Goal: Information Seeking & Learning: Learn about a topic

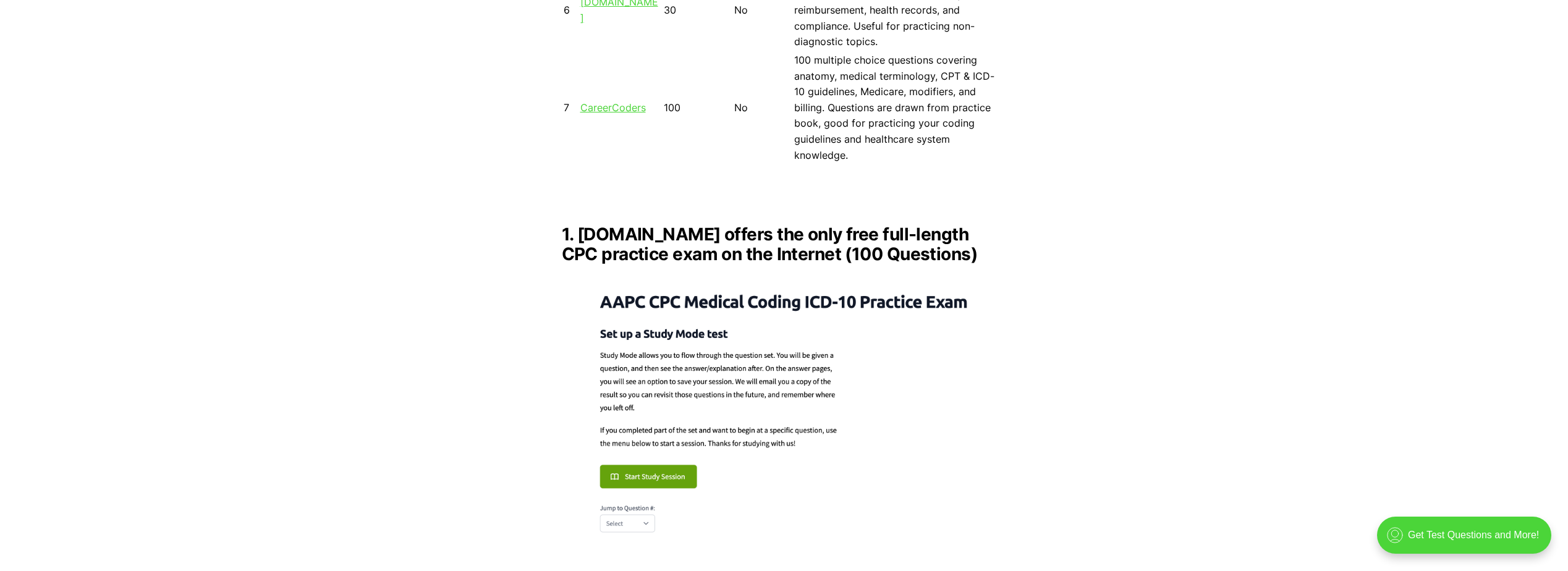
scroll to position [1551, 0]
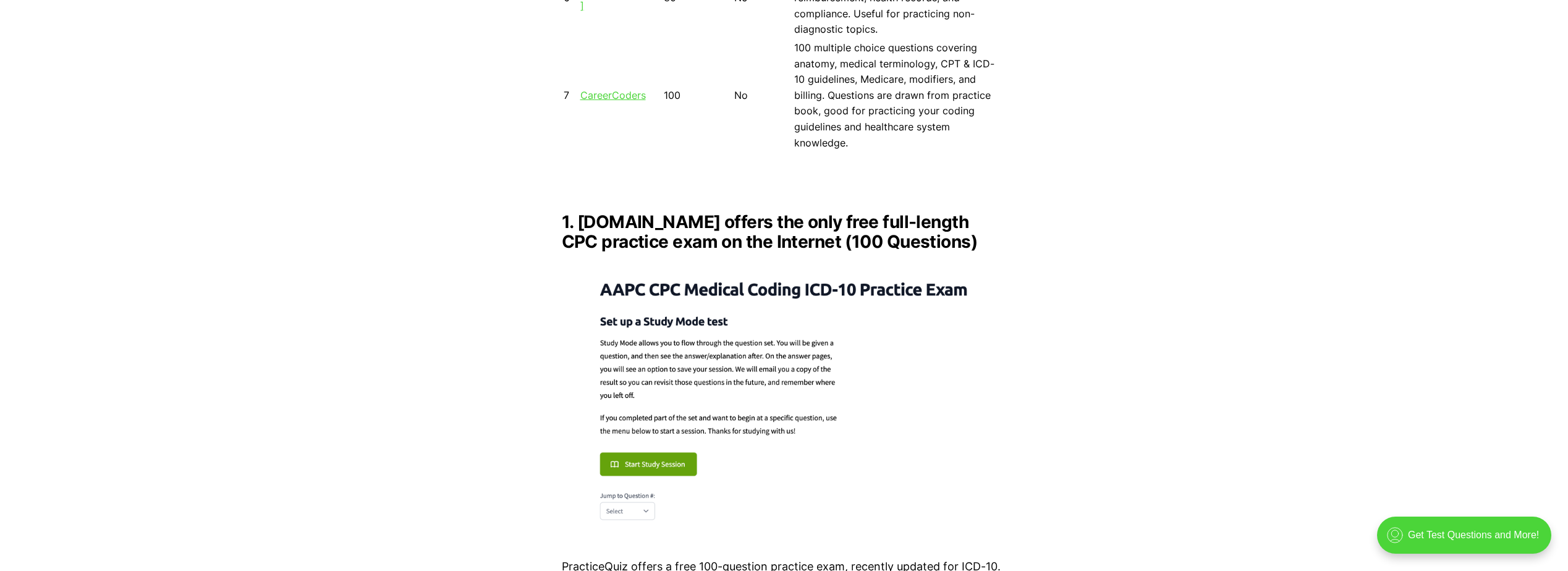
click at [649, 496] on img at bounding box center [785, 397] width 445 height 271
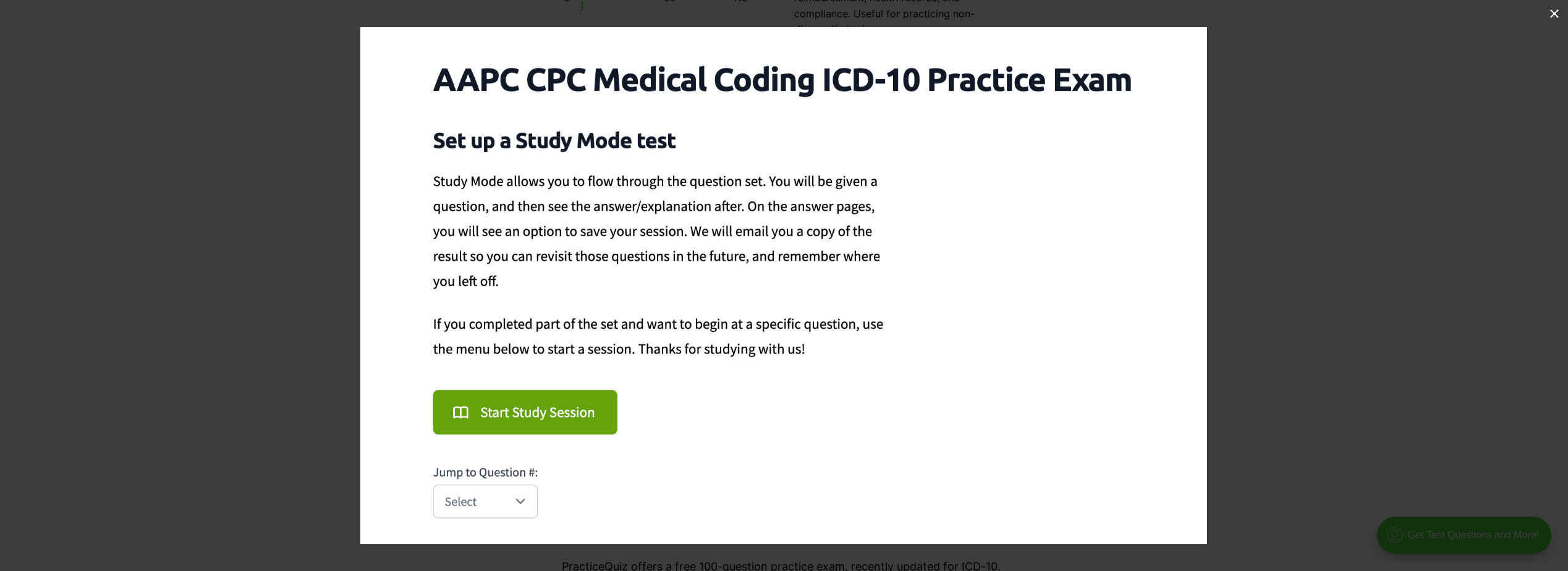
click at [548, 406] on img at bounding box center [784, 285] width 847 height 517
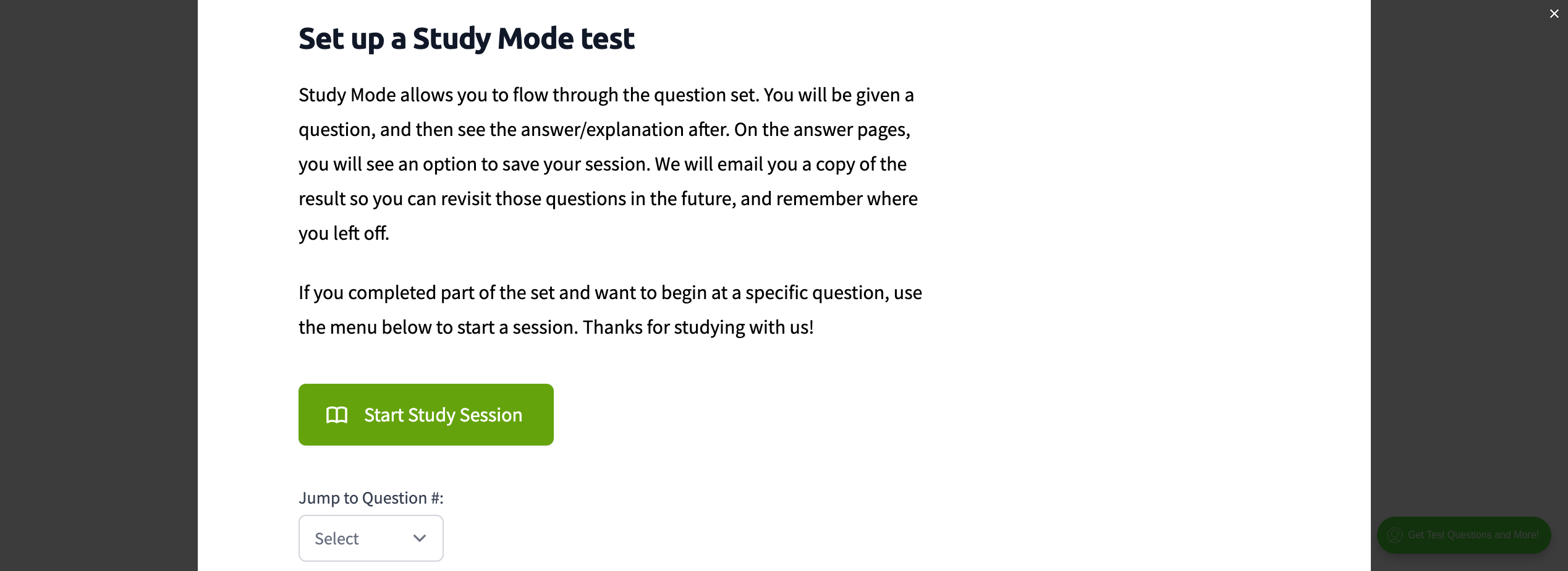
click at [419, 540] on img at bounding box center [785, 239] width 1173 height 715
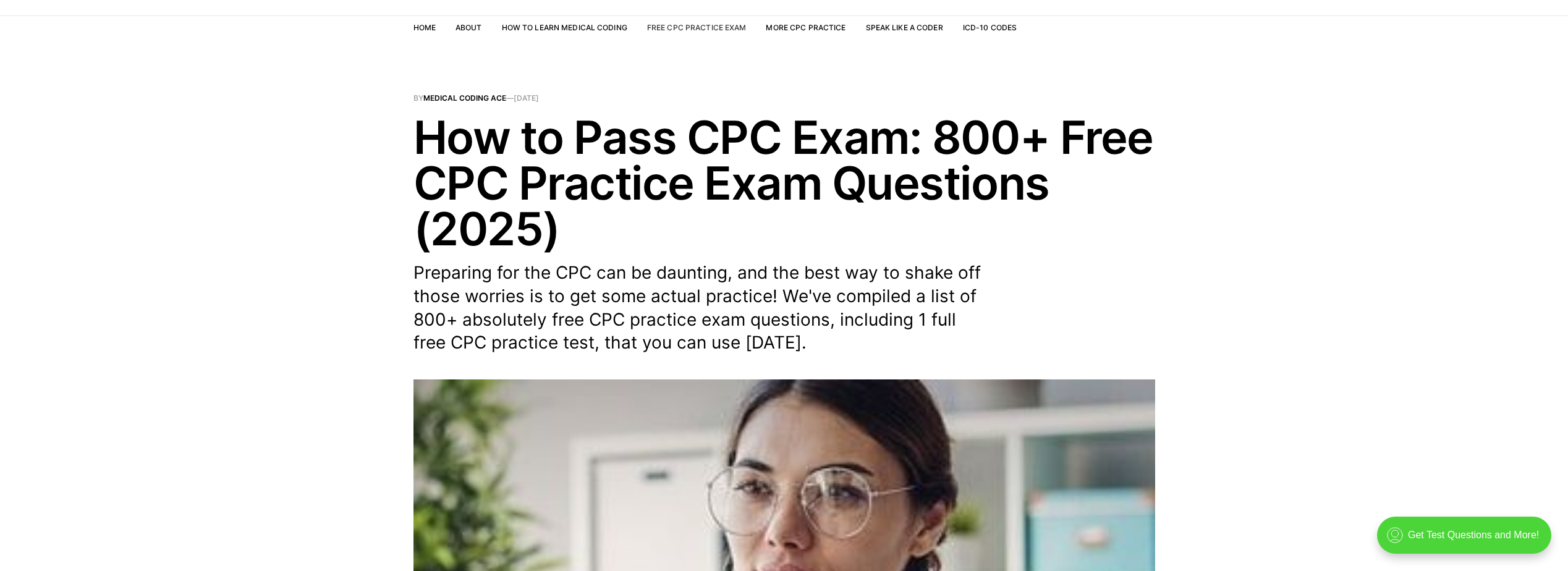
click at [703, 25] on link "Free CPC Practice Exam" at bounding box center [697, 27] width 100 height 9
